Goal: Task Accomplishment & Management: Manage account settings

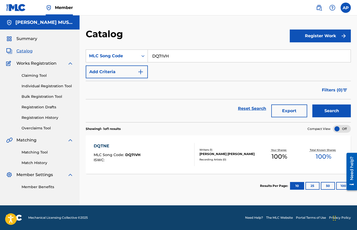
click at [98, 146] on div "DQTNE" at bounding box center [117, 146] width 47 height 6
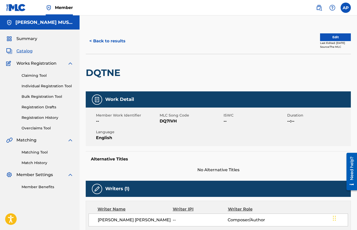
click at [320, 40] on button "Edit" at bounding box center [335, 37] width 31 height 8
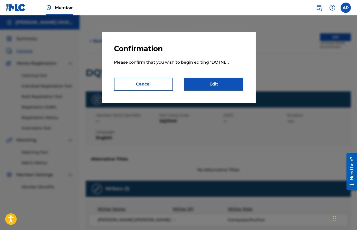
click at [210, 77] on p "Please confirm that you wish to begin editing " DQTNE "." at bounding box center [178, 65] width 129 height 25
click at [210, 79] on link "Edit" at bounding box center [213, 84] width 59 height 13
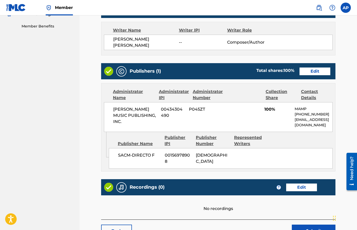
scroll to position [191, 0]
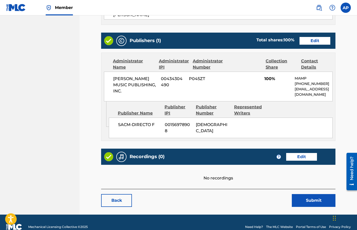
click at [302, 38] on link "Edit" at bounding box center [315, 41] width 31 height 8
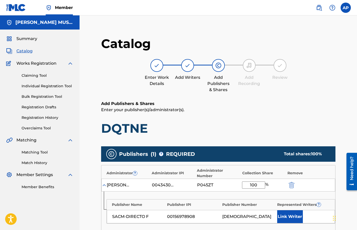
scroll to position [128, 0]
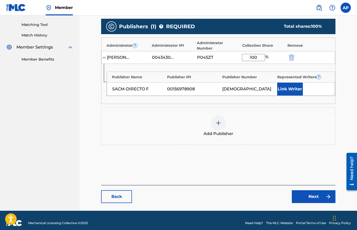
click at [291, 55] on div "[PERSON_NAME] MUSIC PUBLISHING, INC. 00434304490 P045ZT 100 %" at bounding box center [218, 57] width 234 height 13
click at [291, 54] on img "submit" at bounding box center [292, 57] width 6 height 6
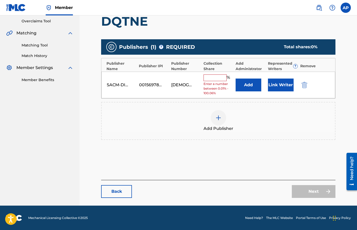
click at [305, 82] on img "submit" at bounding box center [305, 85] width 6 height 6
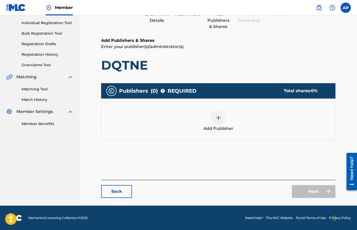
click at [216, 116] on img at bounding box center [219, 118] width 6 height 6
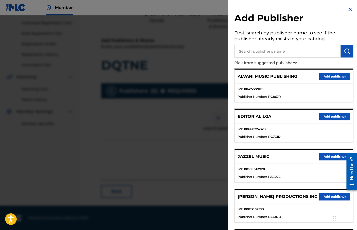
click at [241, 52] on input "text" at bounding box center [288, 51] width 106 height 13
type input "C"
type input "Colectivo"
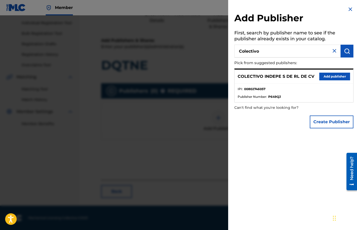
click at [323, 71] on div "COLECTIVO INDEPE S DE RL DE CV Add publisher" at bounding box center [294, 77] width 119 height 14
click at [323, 73] on button "Add publisher" at bounding box center [335, 77] width 31 height 8
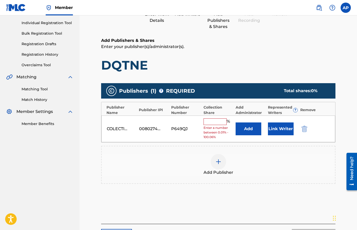
click at [245, 128] on button "Add" at bounding box center [249, 129] width 26 height 13
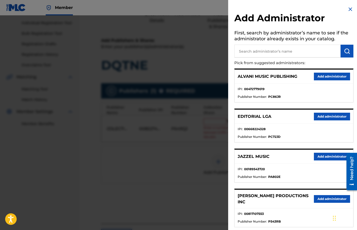
click at [243, 50] on input "text" at bounding box center [288, 51] width 106 height 13
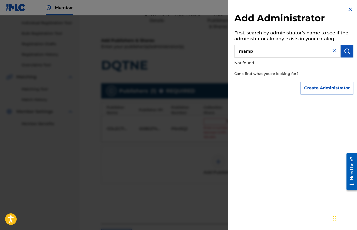
click at [324, 53] on input "mamp" at bounding box center [288, 51] width 106 height 13
type input "max"
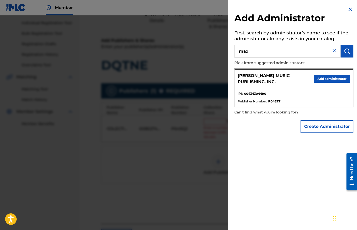
click at [335, 85] on div "[PERSON_NAME] MUSIC PUBLISHING, INC. Add administrator" at bounding box center [294, 79] width 119 height 19
click at [334, 78] on button "Add administrator" at bounding box center [332, 79] width 36 height 8
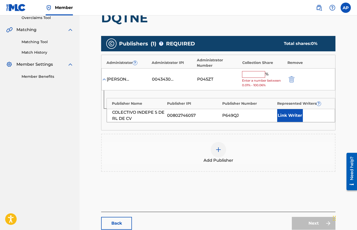
scroll to position [112, 0]
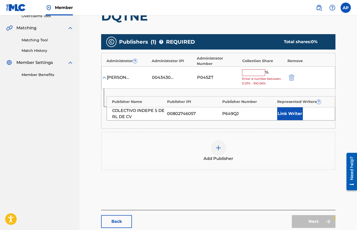
click at [258, 69] on input "text" at bounding box center [253, 72] width 23 height 7
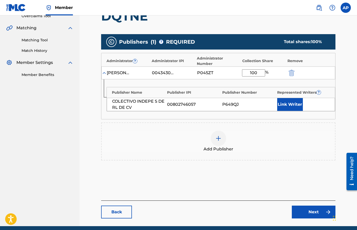
type input "100"
click at [276, 143] on div "Add Publisher" at bounding box center [219, 142] width 234 height 22
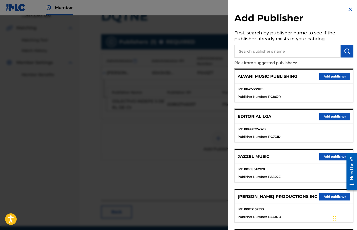
click at [348, 11] on img at bounding box center [351, 9] width 6 height 6
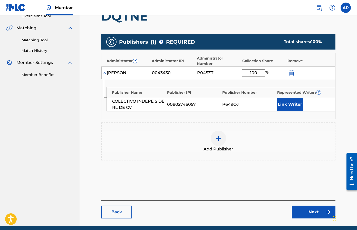
click at [308, 206] on link "Next" at bounding box center [314, 212] width 44 height 13
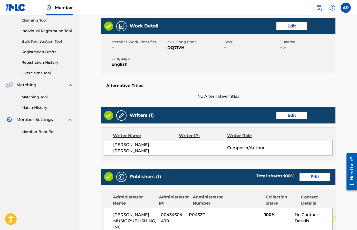
scroll to position [194, 0]
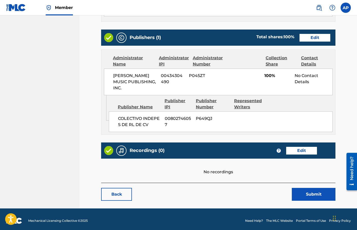
click at [311, 190] on button "Submit" at bounding box center [314, 194] width 44 height 13
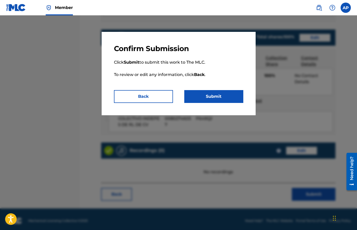
click at [221, 100] on button "Submit" at bounding box center [213, 96] width 59 height 13
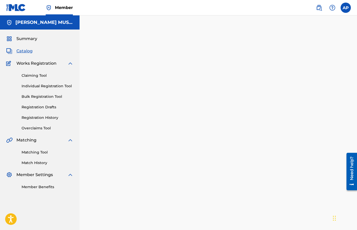
click at [26, 51] on span "Catalog" at bounding box center [24, 51] width 16 height 6
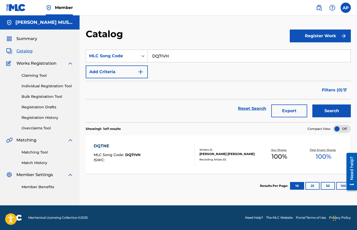
click at [162, 55] on input "DQ7IVH" at bounding box center [249, 56] width 203 height 12
paste input "FC02M6"
type input "FC02M6"
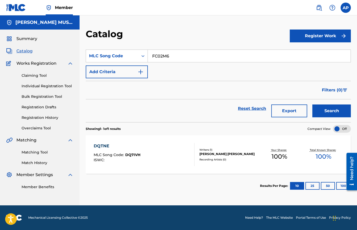
click at [313, 105] on button "Search" at bounding box center [332, 111] width 39 height 13
click at [109, 145] on div "FANTASMA" at bounding box center [117, 146] width 47 height 6
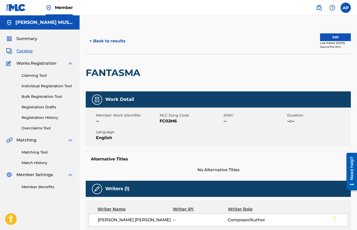
click at [329, 39] on button "Edit" at bounding box center [335, 37] width 31 height 8
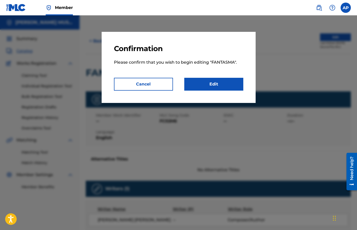
click at [216, 79] on link "Edit" at bounding box center [213, 84] width 59 height 13
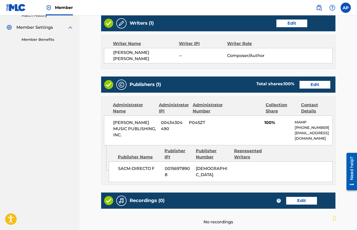
scroll to position [191, 0]
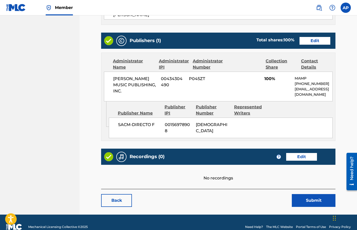
click at [305, 42] on div "Publishers (1) Total shares: 100 % Edit" at bounding box center [218, 41] width 235 height 16
click at [304, 39] on link "Edit" at bounding box center [315, 41] width 31 height 8
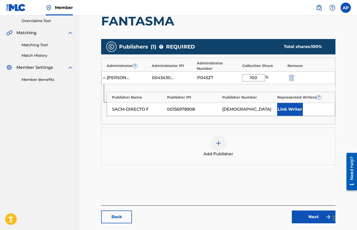
scroll to position [128, 0]
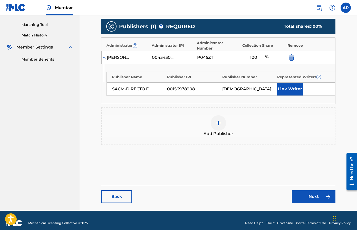
click at [287, 53] on div "[PERSON_NAME] MUSIC PUBLISHING, INC. 00434304490 P045ZT 100 %" at bounding box center [218, 57] width 234 height 13
click at [293, 54] on img "submit" at bounding box center [292, 57] width 6 height 6
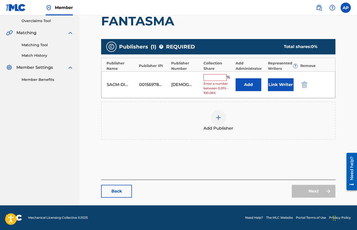
scroll to position [107, 0]
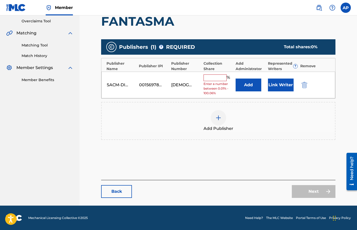
click at [299, 85] on div "SACM-DIRECTO F 00156978908 PA24SM % Enter a number between 0.01% - 100.06% Add …" at bounding box center [218, 85] width 234 height 27
click at [302, 85] on img "submit" at bounding box center [305, 85] width 6 height 6
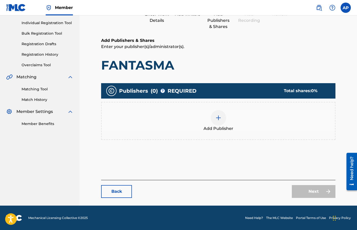
click at [216, 118] on img at bounding box center [219, 118] width 6 height 6
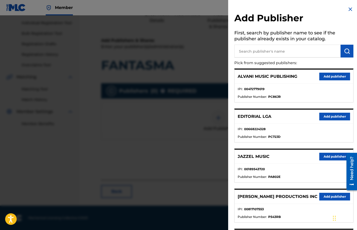
click at [251, 53] on input "text" at bounding box center [288, 51] width 106 height 13
type input "colectivo"
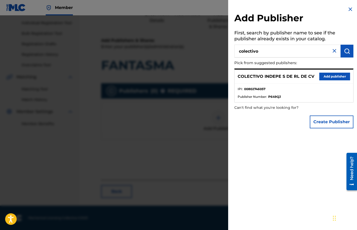
click at [320, 77] on button "Add publisher" at bounding box center [335, 77] width 31 height 8
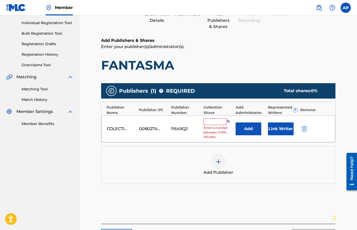
click at [242, 133] on button "Add" at bounding box center [249, 129] width 26 height 13
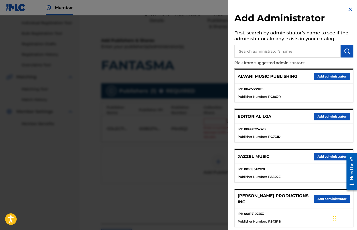
click at [248, 49] on input "text" at bounding box center [288, 51] width 106 height 13
type input "maximo"
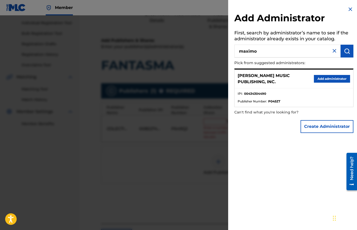
click at [330, 79] on button "Add administrator" at bounding box center [332, 79] width 36 height 8
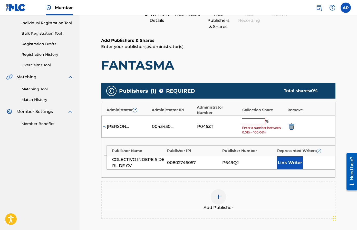
click at [248, 118] on input "text" at bounding box center [253, 121] width 23 height 7
paste input "100"
type input "100"
click at [258, 181] on div "Add Publisher" at bounding box center [218, 200] width 235 height 38
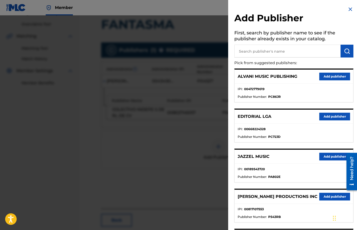
scroll to position [105, 0]
click at [220, 60] on div at bounding box center [178, 130] width 357 height 230
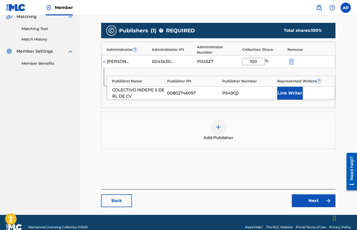
scroll to position [124, 0]
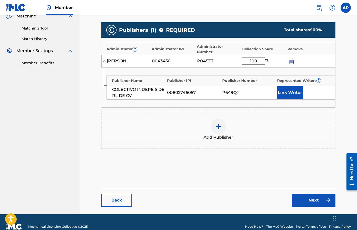
click at [309, 194] on link "Next" at bounding box center [314, 200] width 44 height 13
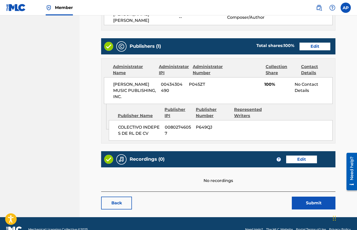
scroll to position [194, 0]
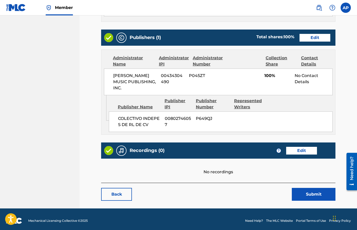
click at [300, 185] on div "Back Submit" at bounding box center [218, 192] width 235 height 18
click at [300, 191] on button "Submit" at bounding box center [314, 194] width 44 height 13
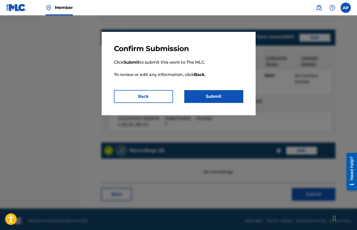
click at [197, 95] on button "Submit" at bounding box center [213, 96] width 59 height 13
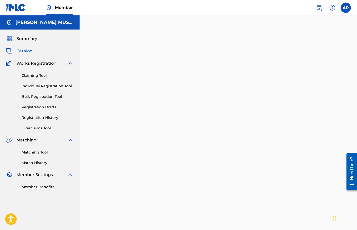
scroll to position [53, 0]
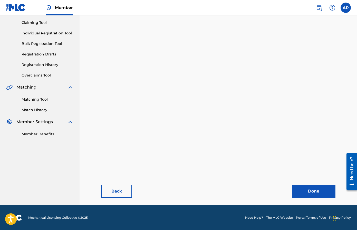
click at [322, 192] on link "Done" at bounding box center [314, 191] width 44 height 13
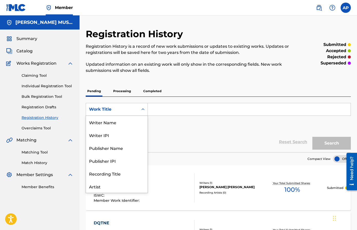
click at [135, 113] on div "Work Title" at bounding box center [112, 110] width 52 height 10
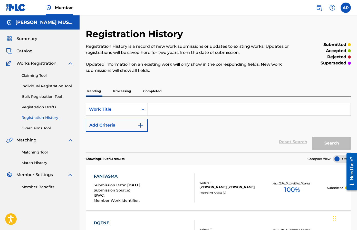
click at [26, 49] on span "Catalog" at bounding box center [24, 51] width 16 height 6
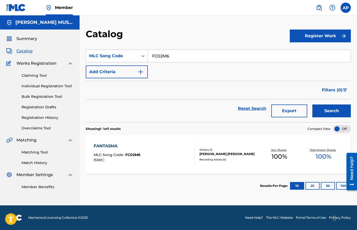
click at [168, 58] on input "FC02M6" at bounding box center [249, 56] width 203 height 12
paste input "Q9"
type input "FC02Q9"
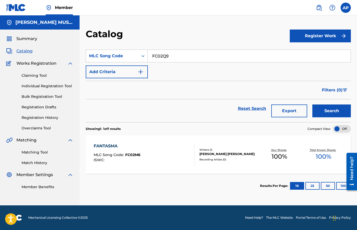
click at [313, 105] on button "Search" at bounding box center [332, 111] width 39 height 13
click at [108, 144] on div "FUNDAMENTAL" at bounding box center [117, 146] width 47 height 6
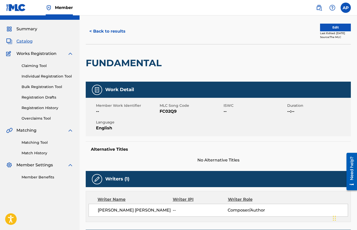
scroll to position [11, 0]
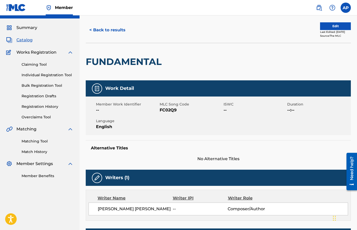
click at [325, 27] on button "Edit" at bounding box center [335, 26] width 31 height 8
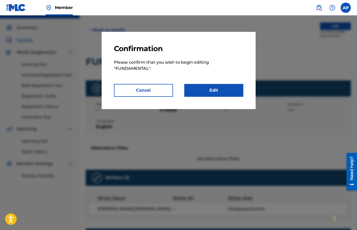
click at [201, 87] on link "Edit" at bounding box center [213, 90] width 59 height 13
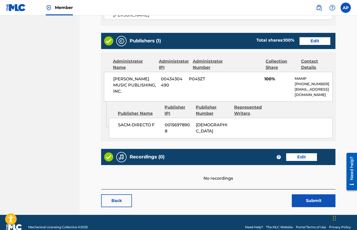
scroll to position [191, 0]
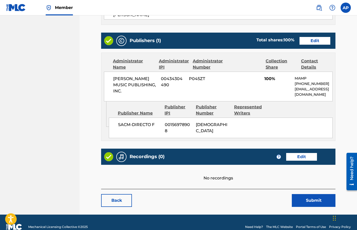
click at [309, 37] on link "Edit" at bounding box center [315, 41] width 31 height 8
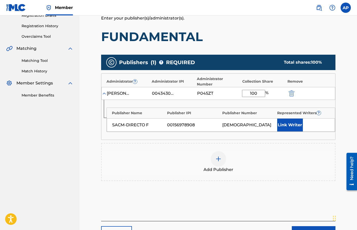
scroll to position [128, 0]
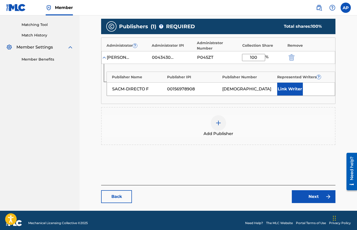
click at [293, 54] on img "submit" at bounding box center [292, 57] width 6 height 6
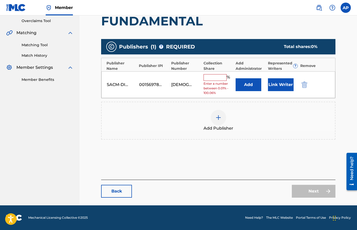
scroll to position [107, 0]
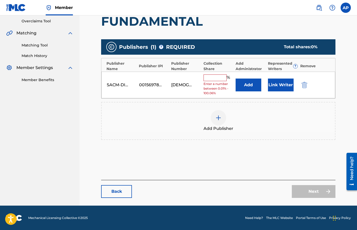
click at [307, 80] on div "SACM-DIRECTO F 00156978908 PA24SM % Enter a number between 0.01% - 100.06% Add …" at bounding box center [218, 85] width 234 height 27
click at [306, 81] on div "SACM-DIRECTO F 00156978908 PA24SM % Enter a number between 0.01% - 100.06% Add …" at bounding box center [218, 85] width 234 height 27
click at [307, 83] on img "submit" at bounding box center [305, 85] width 6 height 6
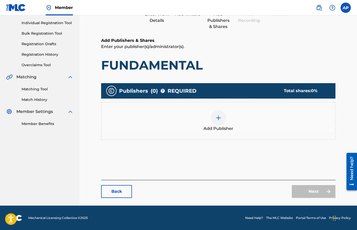
click at [220, 126] on span "Add Publisher" at bounding box center [219, 129] width 30 height 6
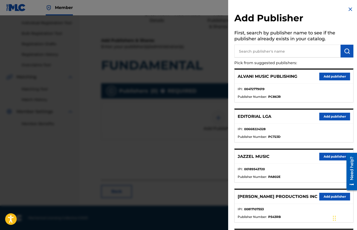
click at [253, 47] on input "text" at bounding box center [288, 51] width 106 height 13
type input "colectivo"
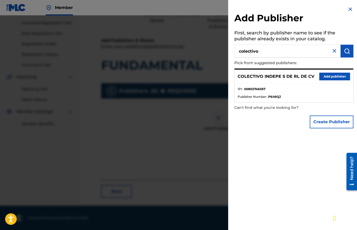
click at [321, 75] on button "Add publisher" at bounding box center [335, 77] width 31 height 8
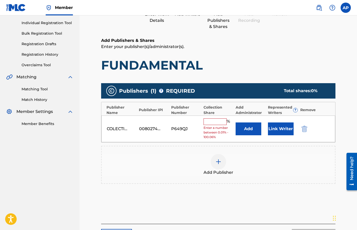
click at [244, 136] on div "COLECTIVO INDEPE S DE RL DE CV 00802746057 P649QJ % Enter a number between 0.01…" at bounding box center [218, 129] width 234 height 27
click at [245, 131] on button "Add" at bounding box center [249, 129] width 26 height 13
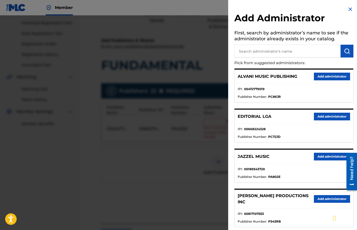
click at [261, 54] on input "text" at bounding box center [288, 51] width 106 height 13
type input "max"
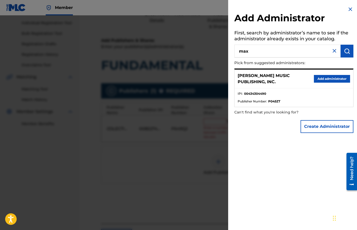
click at [328, 77] on button "Add administrator" at bounding box center [332, 79] width 36 height 8
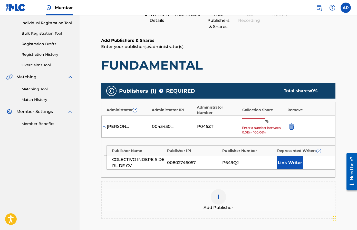
click at [246, 118] on input "text" at bounding box center [253, 121] width 23 height 7
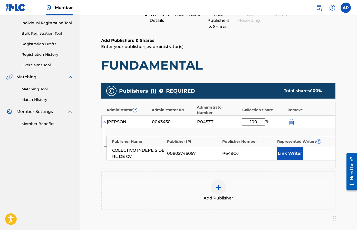
type input "100"
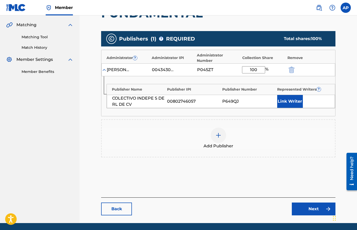
scroll to position [128, 0]
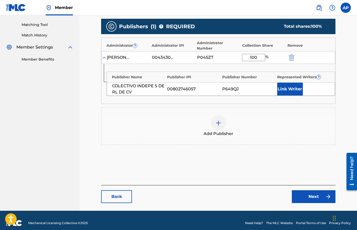
click at [302, 190] on link "Next" at bounding box center [314, 196] width 44 height 13
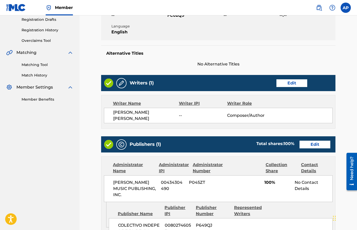
scroll to position [194, 0]
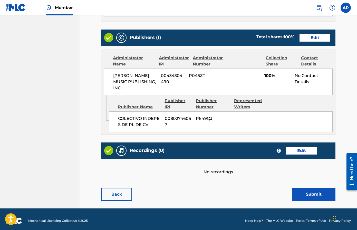
click at [308, 188] on button "Submit" at bounding box center [314, 194] width 44 height 13
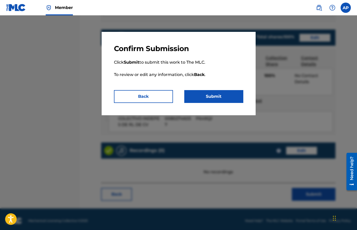
click at [219, 96] on button "Submit" at bounding box center [213, 96] width 59 height 13
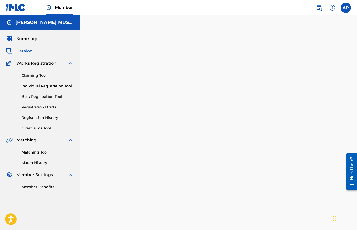
click at [27, 51] on span "Catalog" at bounding box center [24, 51] width 16 height 6
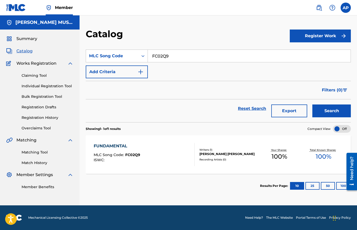
click at [180, 59] on input "FC02Q9" at bounding box center [249, 56] width 203 height 12
paste input "LS8VNH"
type input "LS8VNH"
click at [313, 105] on button "Search" at bounding box center [332, 111] width 39 height 13
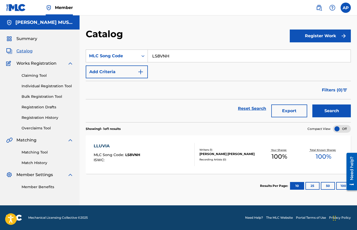
click at [118, 143] on div "LLUVIA" at bounding box center [117, 146] width 47 height 6
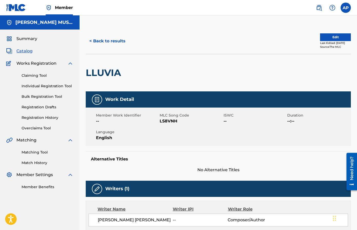
click at [322, 38] on button "Edit" at bounding box center [335, 37] width 31 height 8
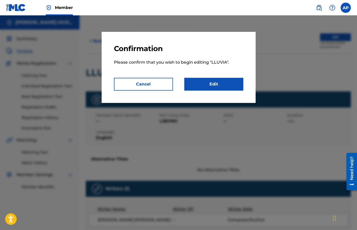
click at [205, 83] on link "Edit" at bounding box center [213, 84] width 59 height 13
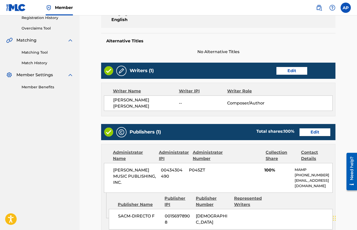
scroll to position [191, 0]
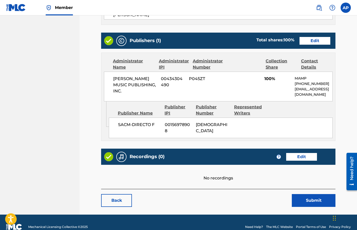
click at [304, 38] on link "Edit" at bounding box center [315, 41] width 31 height 8
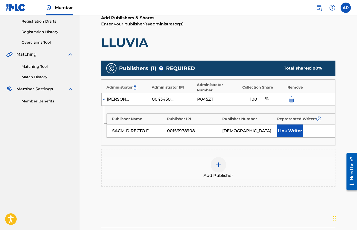
scroll to position [95, 0]
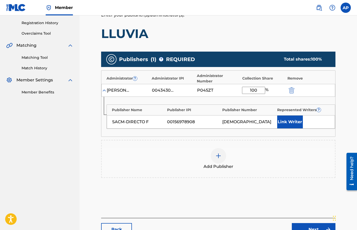
click at [291, 87] on img "submit" at bounding box center [292, 90] width 6 height 6
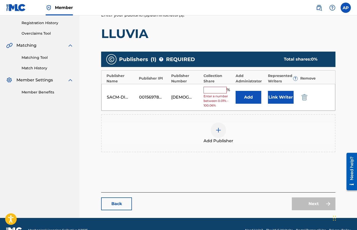
click at [302, 98] on img "submit" at bounding box center [305, 97] width 6 height 6
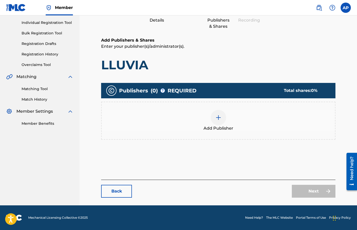
scroll to position [63, 0]
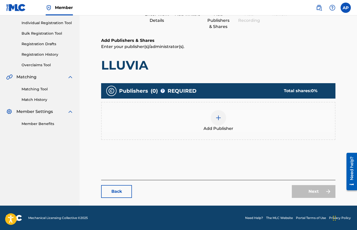
click at [218, 120] on img at bounding box center [219, 118] width 6 height 6
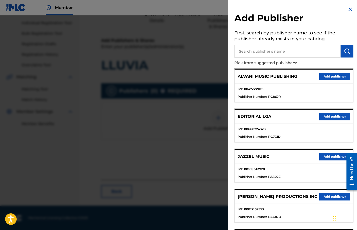
click at [250, 52] on input "text" at bounding box center [288, 51] width 106 height 13
type input "colectiv"
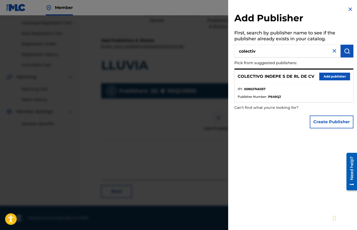
click at [329, 74] on button "Add publisher" at bounding box center [335, 77] width 31 height 8
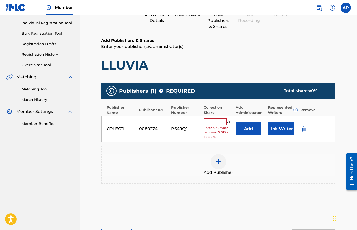
click at [252, 126] on button "Add" at bounding box center [249, 129] width 26 height 13
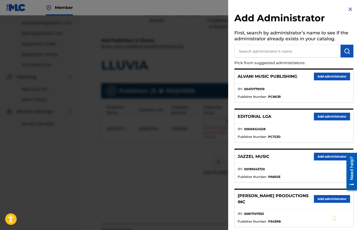
click at [280, 51] on input "text" at bounding box center [288, 51] width 106 height 13
type input "max"
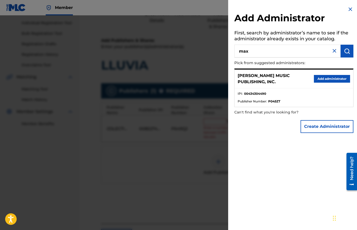
click at [320, 76] on button "Add administrator" at bounding box center [332, 79] width 36 height 8
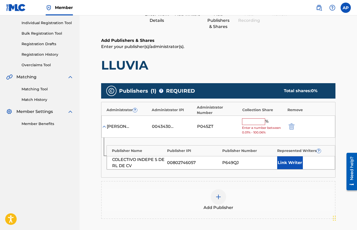
click at [243, 126] on span "Enter a number between 0.01% - 100.06%" at bounding box center [263, 130] width 43 height 9
click at [243, 119] on input "text" at bounding box center [253, 121] width 23 height 7
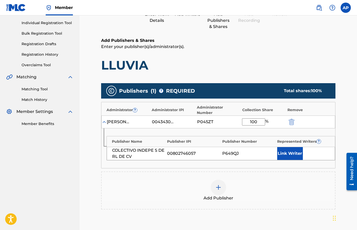
type input "100"
click at [322, 181] on div "Add Publisher" at bounding box center [219, 191] width 234 height 22
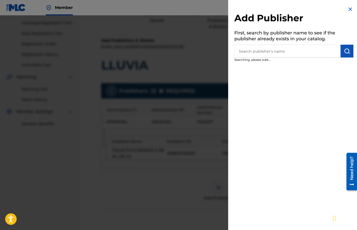
scroll to position [128, 0]
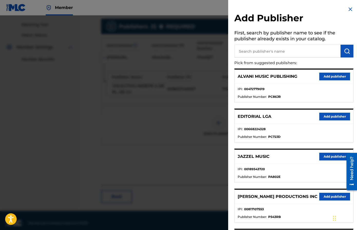
click at [200, 108] on div at bounding box center [178, 130] width 357 height 230
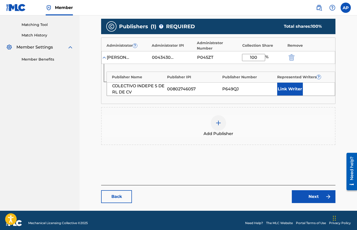
click at [303, 190] on link "Next" at bounding box center [314, 196] width 44 height 13
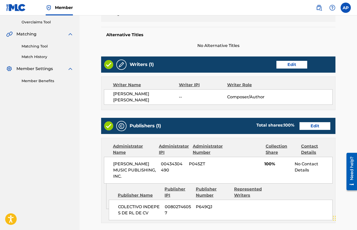
scroll to position [194, 0]
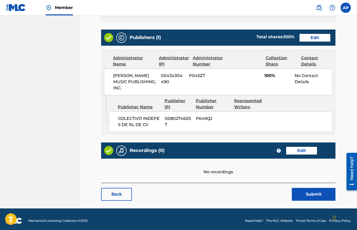
click at [302, 196] on button "Submit" at bounding box center [314, 194] width 44 height 13
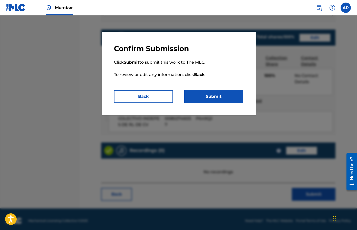
click at [199, 96] on button "Submit" at bounding box center [213, 96] width 59 height 13
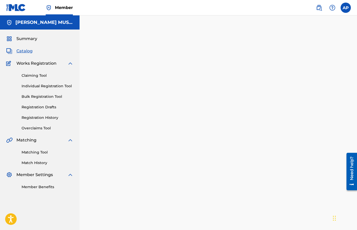
click at [29, 52] on span "Catalog" at bounding box center [24, 51] width 16 height 6
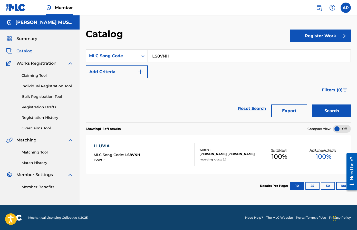
click at [160, 59] on input "LS8VNH" at bounding box center [249, 56] width 203 height 12
paste input "20F"
type input "LS820F"
click at [313, 105] on button "Search" at bounding box center [332, 111] width 39 height 13
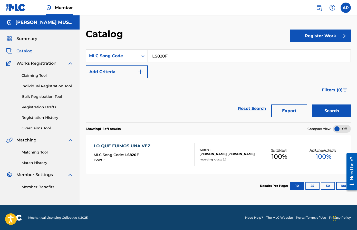
click at [132, 144] on div "LO QUE FUIMOS UNA VEZ" at bounding box center [123, 146] width 59 height 6
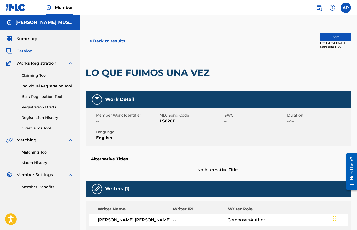
click at [336, 35] on button "Edit" at bounding box center [335, 37] width 31 height 8
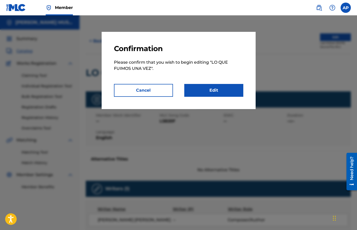
click at [189, 92] on link "Edit" at bounding box center [213, 90] width 59 height 13
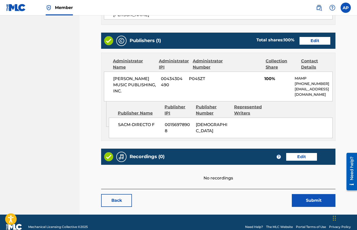
scroll to position [191, 0]
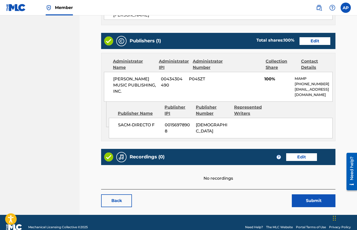
click at [314, 37] on link "Edit" at bounding box center [315, 41] width 31 height 8
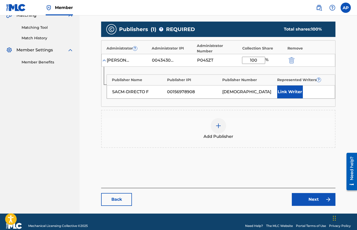
click at [293, 57] on img "submit" at bounding box center [292, 60] width 6 height 6
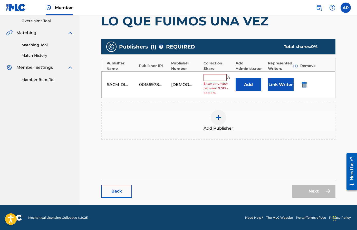
scroll to position [107, 0]
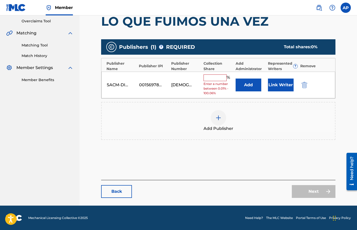
click at [303, 85] on img "submit" at bounding box center [305, 85] width 6 height 6
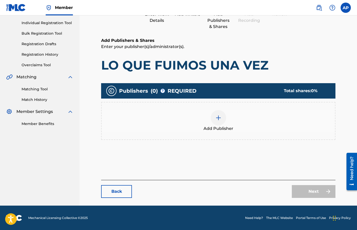
click at [215, 121] on div at bounding box center [218, 117] width 15 height 15
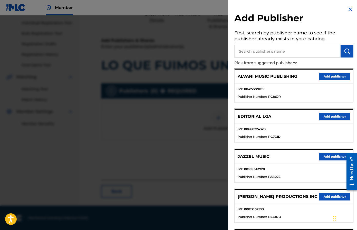
click at [256, 54] on input "text" at bounding box center [288, 51] width 106 height 13
type input "d"
type input "col"
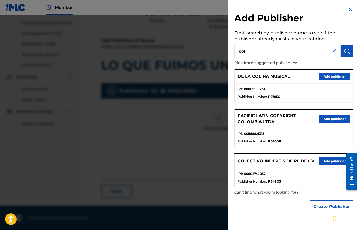
click at [338, 165] on div "COLECTIVO INDEPE S DE RL DE CV Add publisher" at bounding box center [294, 161] width 119 height 14
click at [337, 162] on button "Add publisher" at bounding box center [335, 161] width 31 height 8
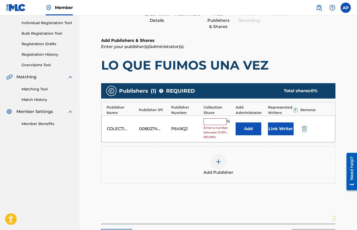
click at [257, 131] on button "Add" at bounding box center [249, 129] width 26 height 13
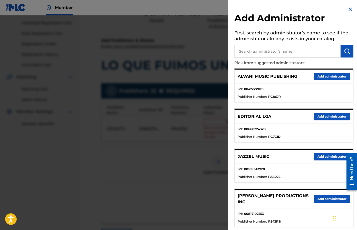
click at [250, 57] on input "text" at bounding box center [288, 51] width 106 height 13
type input "max"
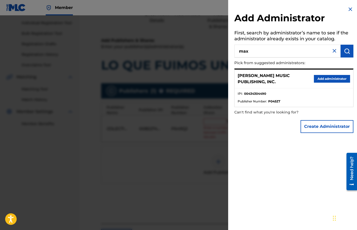
click at [309, 81] on p "[PERSON_NAME] MUSIC PUBLISHING, INC." at bounding box center [276, 79] width 76 height 12
click at [318, 81] on button "Add administrator" at bounding box center [332, 79] width 36 height 8
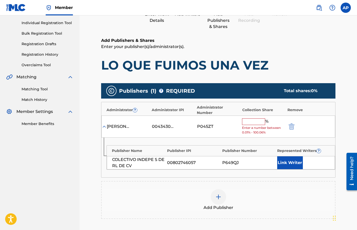
click at [257, 118] on input "text" at bounding box center [253, 121] width 23 height 7
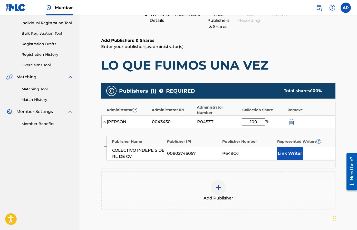
type input "100"
click at [316, 190] on div "Add Publisher" at bounding box center [219, 191] width 234 height 22
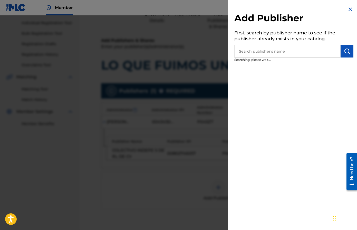
scroll to position [128, 0]
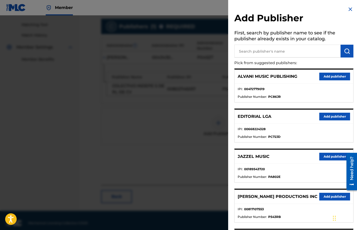
click at [348, 9] on img at bounding box center [351, 9] width 6 height 6
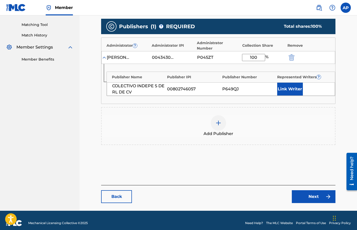
click at [331, 196] on link "Next" at bounding box center [314, 196] width 44 height 13
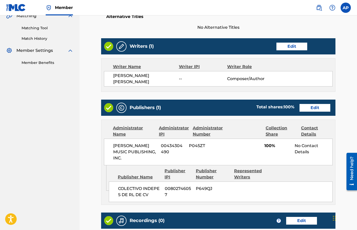
scroll to position [194, 0]
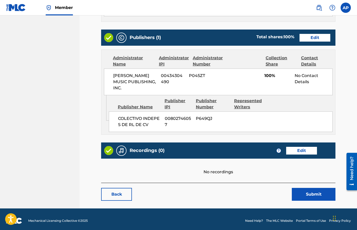
click at [302, 192] on button "Submit" at bounding box center [314, 194] width 44 height 13
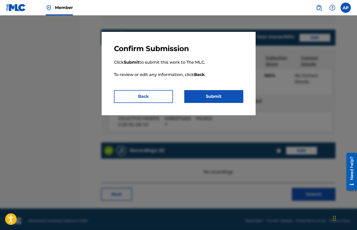
click at [208, 99] on button "Submit" at bounding box center [213, 96] width 59 height 13
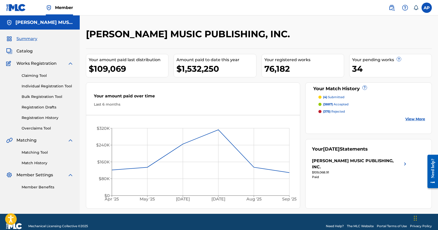
click at [23, 51] on span "Catalog" at bounding box center [24, 51] width 16 height 6
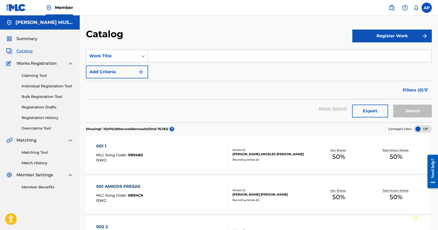
click at [38, 127] on link "Overclaims Tool" at bounding box center [48, 128] width 52 height 5
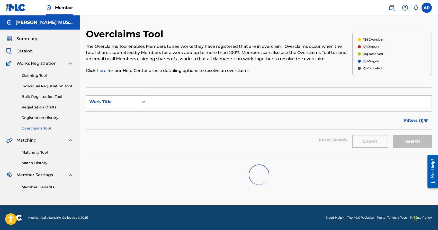
click at [128, 101] on div "Work Title" at bounding box center [112, 102] width 46 height 6
click at [122, 116] on div "MLC Song Code" at bounding box center [117, 114] width 62 height 13
click at [166, 105] on input "Search Form" at bounding box center [289, 102] width 283 height 12
paste input "YP2DJW"
type input "YP2DJW"
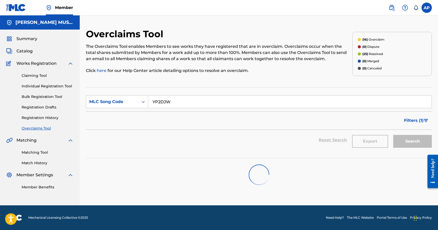
click at [235, 105] on input "YP2DJW" at bounding box center [289, 102] width 283 height 12
click at [151, 102] on input "YP2DJW" at bounding box center [289, 102] width 283 height 12
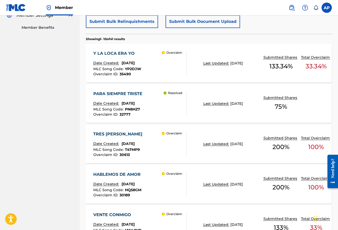
scroll to position [160, 0]
click at [100, 52] on div "Y LA LOCA ERA YO" at bounding box center [117, 53] width 48 height 6
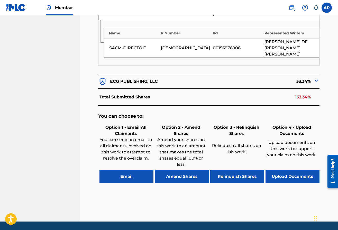
scroll to position [253, 0]
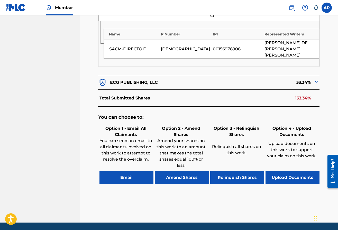
click at [189, 171] on button "Amend Shares" at bounding box center [182, 177] width 54 height 13
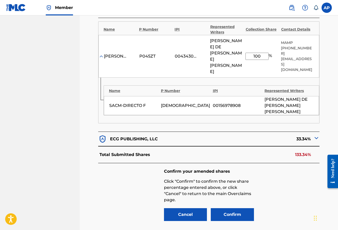
scroll to position [196, 0]
click at [258, 53] on input "100" at bounding box center [256, 56] width 23 height 7
type input "33.34"
click at [278, 165] on div "Confirm your amended shares Click "Confirm" to confirm the new share percentage…" at bounding box center [208, 195] width 221 height 64
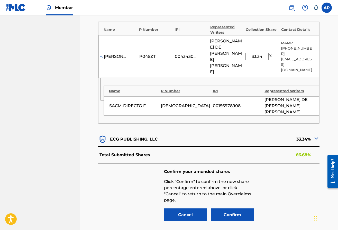
click at [227, 208] on button "Confirm" at bounding box center [232, 214] width 43 height 13
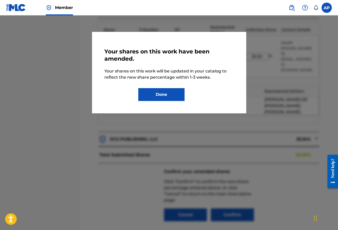
click at [157, 87] on div "Your shares on this work have been amended. Your shares on this work will be up…" at bounding box center [168, 72] width 129 height 57
click at [157, 92] on button "Done" at bounding box center [161, 94] width 46 height 13
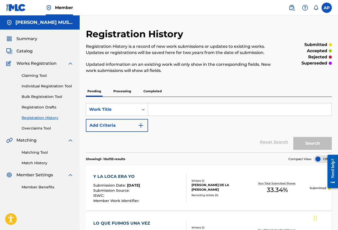
click at [105, 9] on nav "Member AP AP ANDREA PEREZ andreap@maximoaguirremusic.com Notification Preferenc…" at bounding box center [169, 7] width 338 height 15
